Goal: Navigation & Orientation: Understand site structure

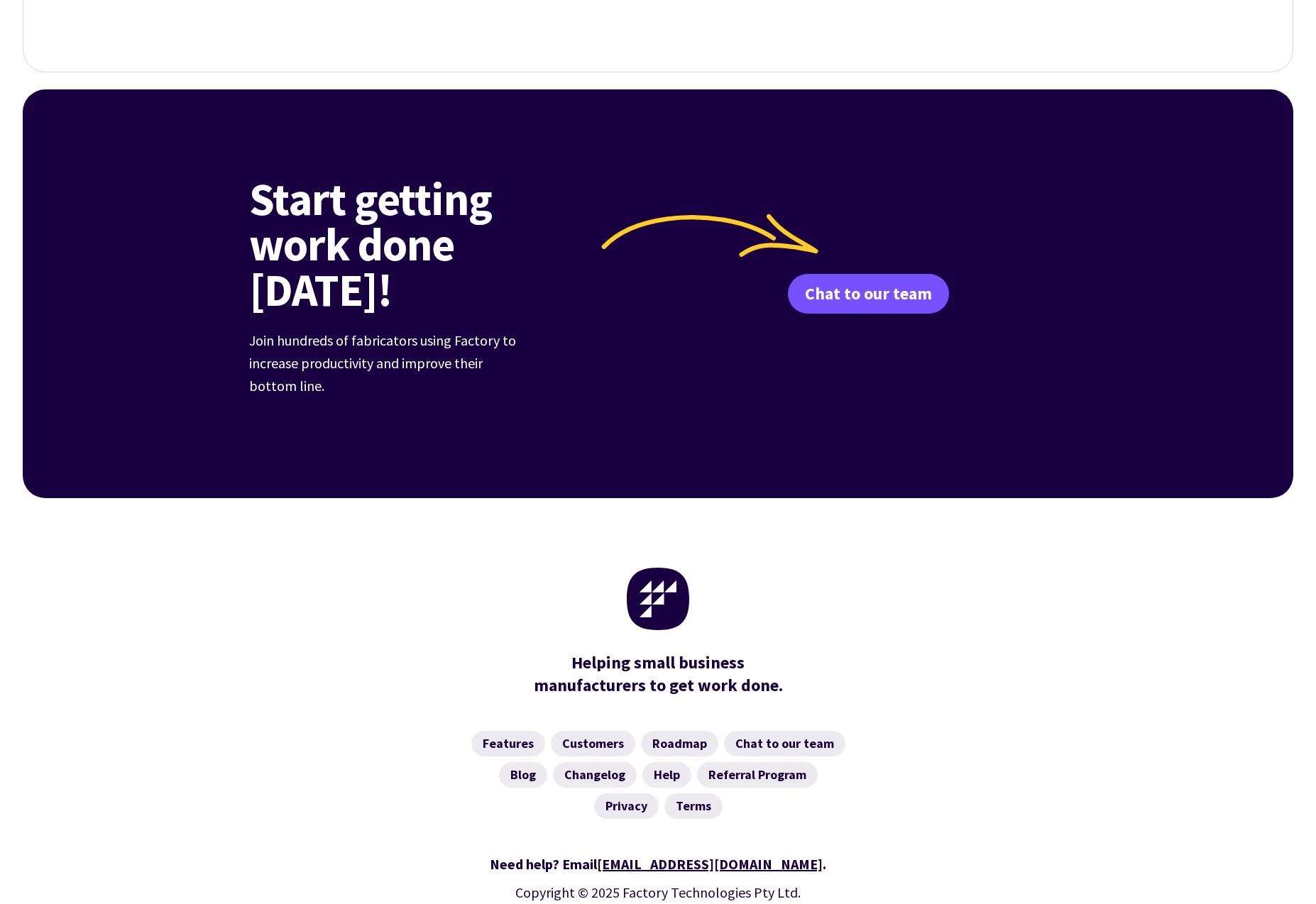
scroll to position [5286, 0]
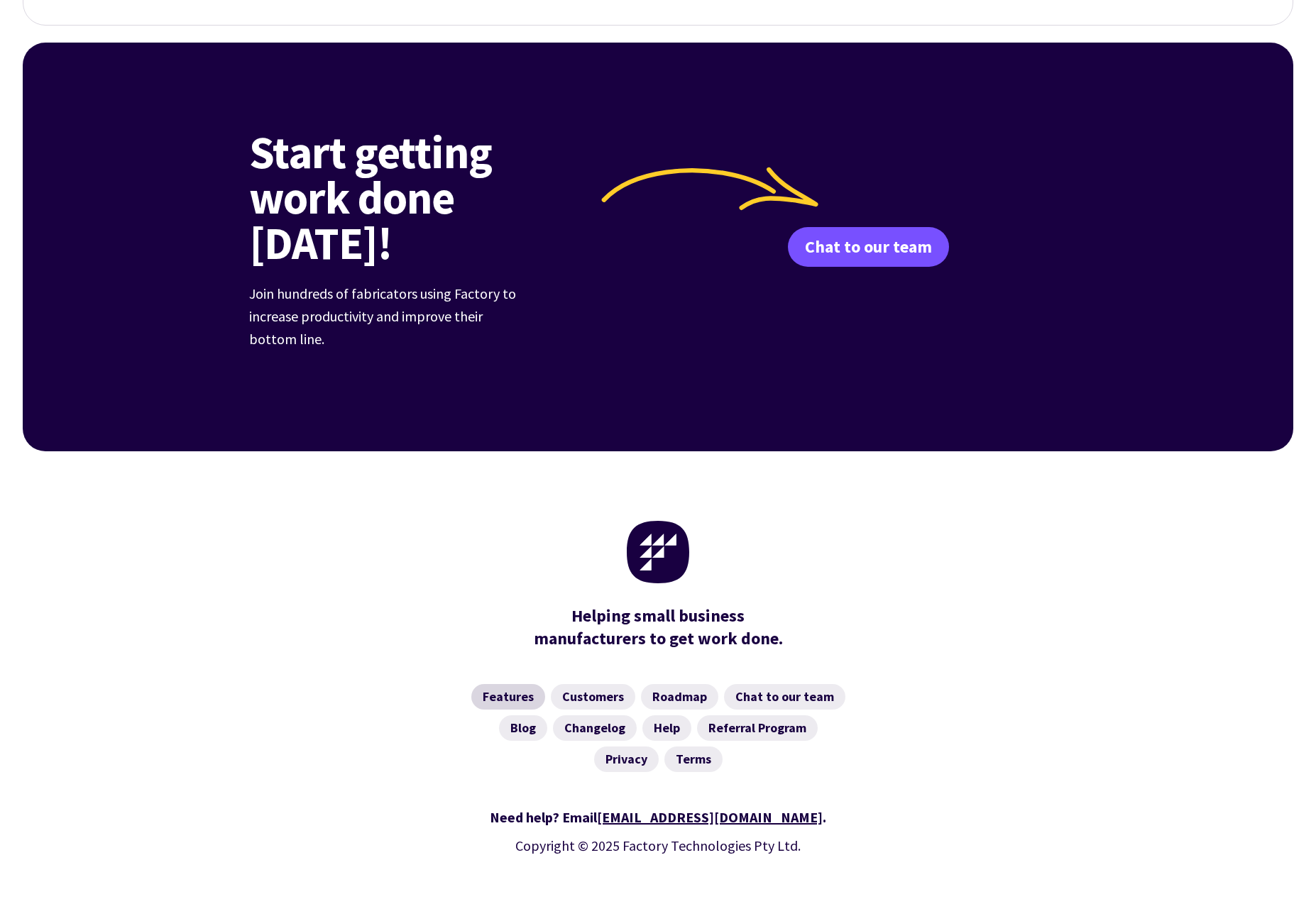
click at [519, 684] on link "Features" at bounding box center [508, 696] width 73 height 25
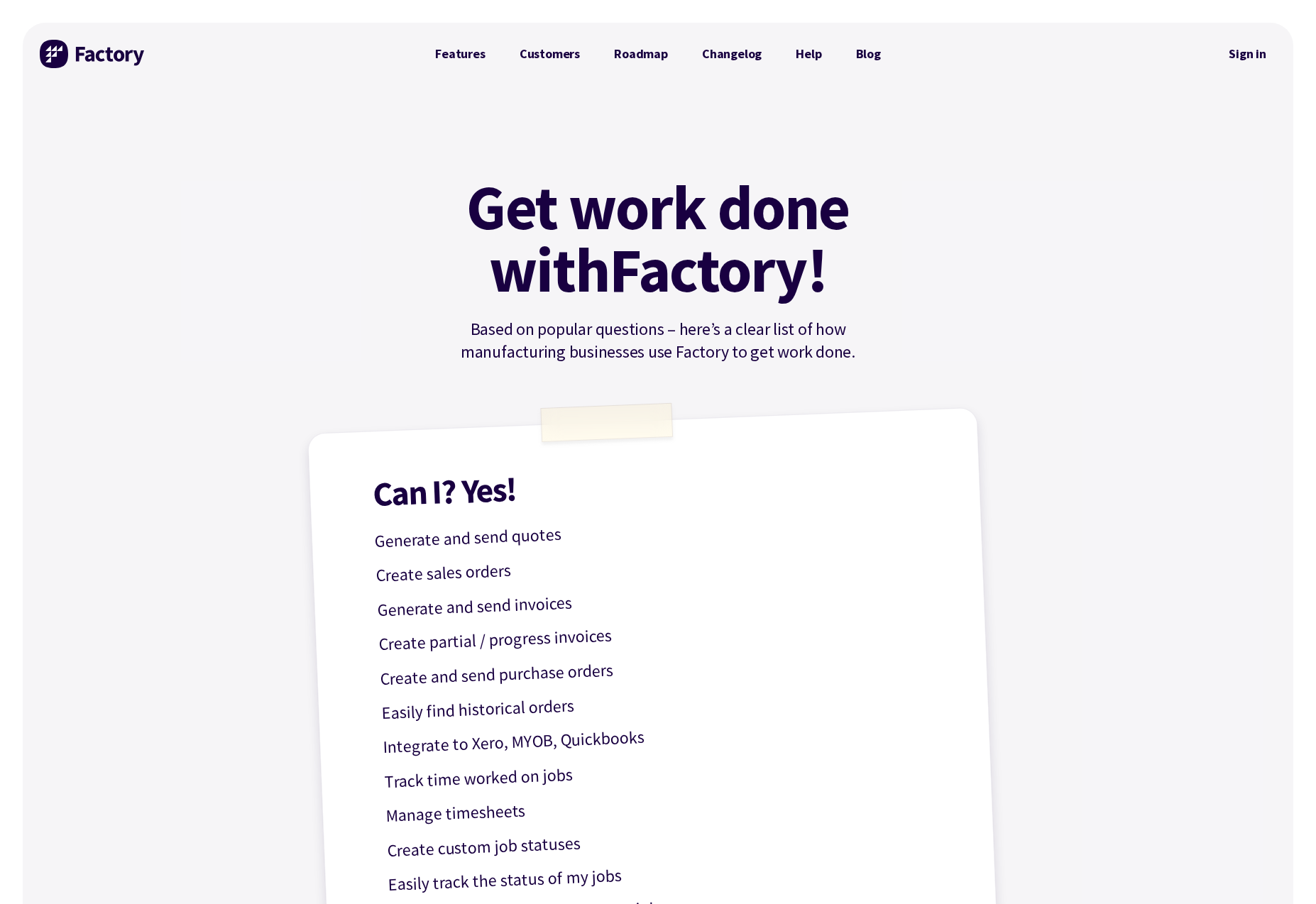
click at [72, 57] on img at bounding box center [93, 54] width 107 height 28
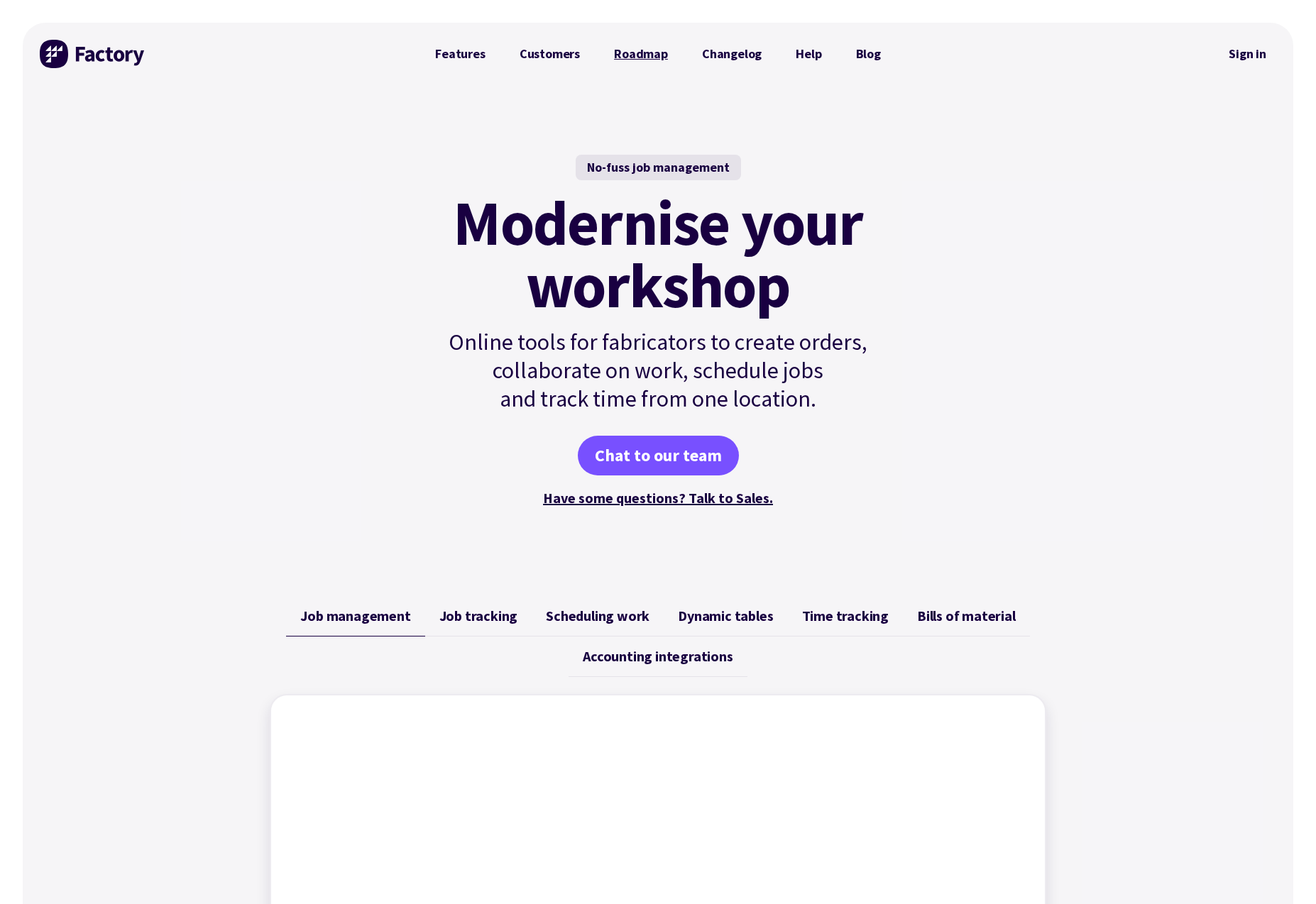
click at [619, 54] on link "Roadmap" at bounding box center [641, 54] width 88 height 28
